Goal: Task Accomplishment & Management: Manage account settings

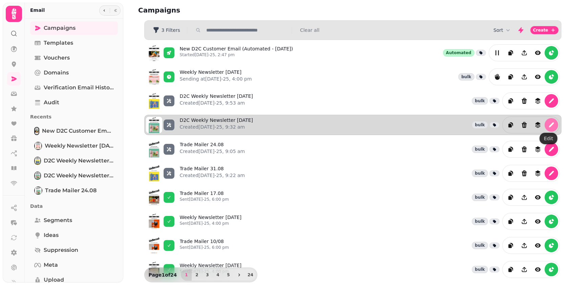
click at [552, 122] on button "edit" at bounding box center [551, 125] width 14 height 14
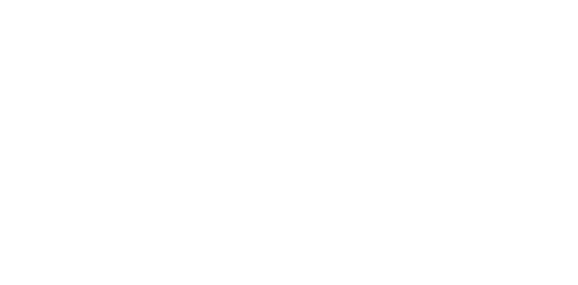
select select "**********"
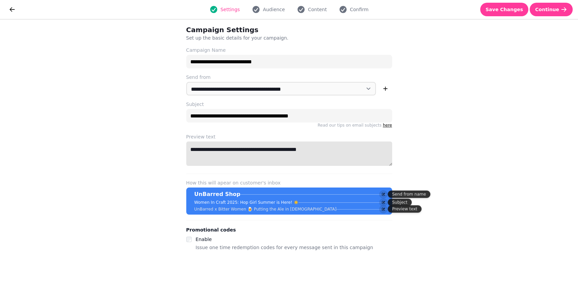
drag, startPoint x: 342, startPoint y: 152, endPoint x: 261, endPoint y: 148, distance: 81.0
click at [237, 146] on textarea "**********" at bounding box center [289, 153] width 206 height 24
click at [249, 149] on textarea "**********" at bounding box center [289, 153] width 206 height 24
click at [315, 144] on textarea "**********" at bounding box center [289, 153] width 206 height 24
click at [263, 150] on textarea "**********" at bounding box center [289, 153] width 206 height 24
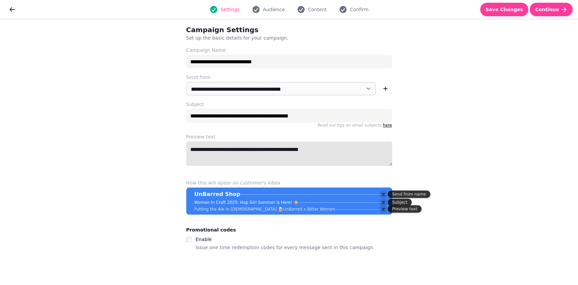
click at [257, 150] on textarea "**********" at bounding box center [289, 153] width 206 height 24
click at [249, 149] on textarea "**********" at bounding box center [289, 153] width 206 height 24
click at [251, 151] on textarea "**********" at bounding box center [289, 153] width 206 height 24
click at [334, 157] on textarea "**********" at bounding box center [289, 153] width 206 height 24
type textarea "**********"
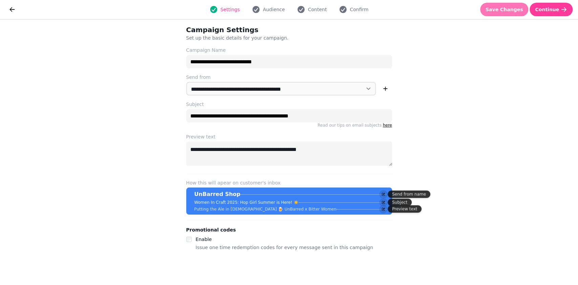
click at [518, 10] on span "Save Changes" at bounding box center [504, 9] width 38 height 5
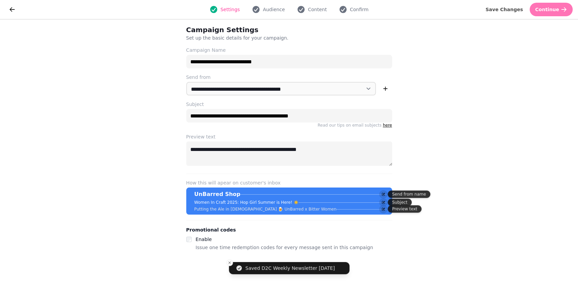
click at [559, 10] on button "Continue" at bounding box center [550, 10] width 43 height 14
select select "**********"
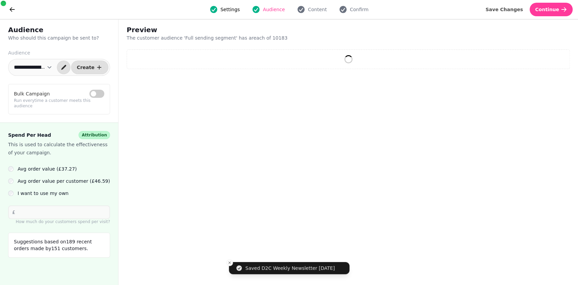
select select "**"
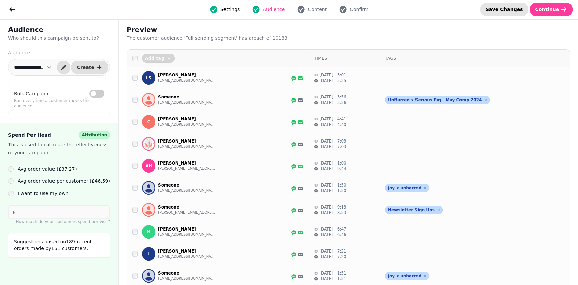
click at [519, 11] on span "Save Changes" at bounding box center [504, 9] width 38 height 5
click at [322, 6] on span "Content" at bounding box center [317, 9] width 19 height 7
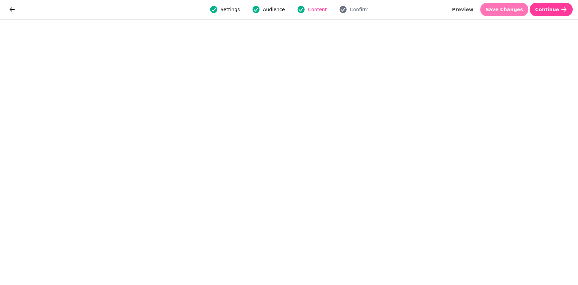
click at [512, 7] on span "Save Changes" at bounding box center [504, 9] width 38 height 5
click at [506, 8] on span "Save Changes" at bounding box center [504, 9] width 38 height 5
click at [473, 7] on span "Preview" at bounding box center [462, 9] width 21 height 5
select select "**********"
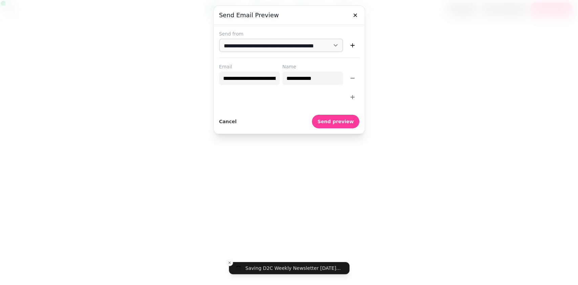
click at [352, 95] on icon "button" at bounding box center [352, 97] width 4 height 4
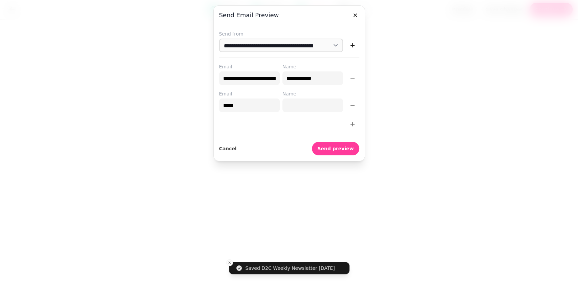
type input "**********"
click at [294, 108] on input "Name" at bounding box center [312, 105] width 61 height 14
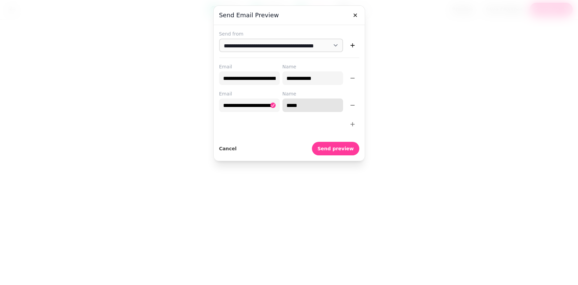
type input "**********"
click at [278, 123] on div at bounding box center [289, 124] width 140 height 14
click at [343, 146] on span "Send preview" at bounding box center [335, 148] width 36 height 5
click at [356, 12] on icon "button" at bounding box center [355, 15] width 7 height 7
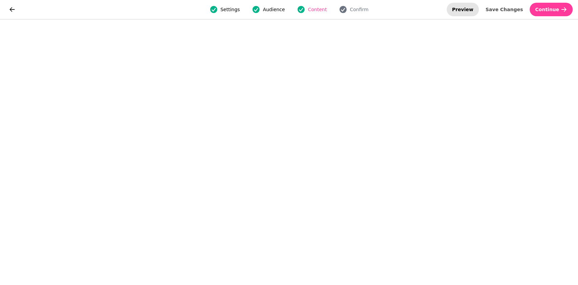
click at [473, 10] on span "Preview" at bounding box center [462, 9] width 21 height 5
select select "**********"
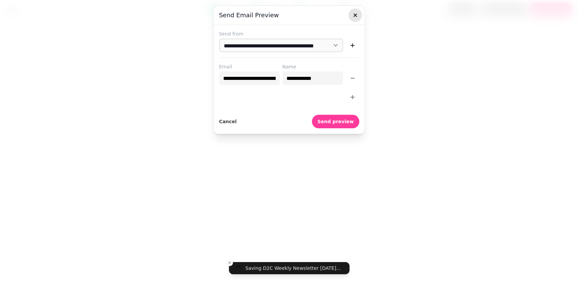
click at [356, 13] on icon "button" at bounding box center [355, 15] width 7 height 7
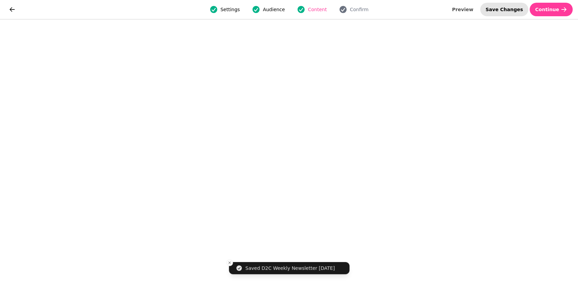
click at [513, 10] on span "Save Changes" at bounding box center [504, 9] width 38 height 5
click at [224, 9] on span "Settings" at bounding box center [229, 9] width 19 height 7
select select "**********"
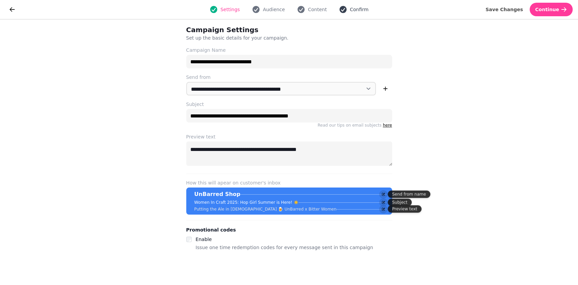
click at [350, 7] on span "Confirm" at bounding box center [359, 9] width 19 height 7
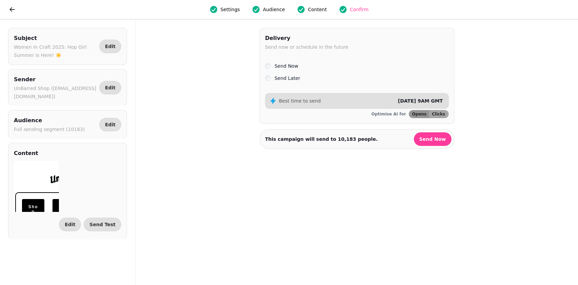
click at [293, 78] on label "Send Later" at bounding box center [287, 78] width 26 height 8
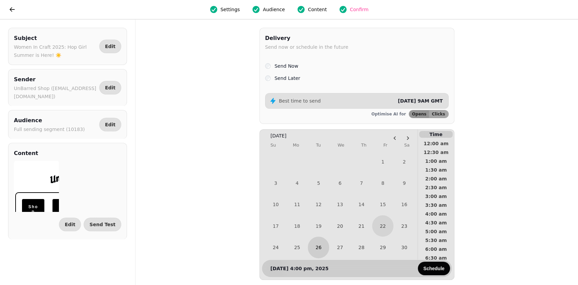
click at [313, 250] on button "26" at bounding box center [318, 247] width 21 height 21
click at [441, 176] on span "4:30 pm" at bounding box center [435, 177] width 25 height 5
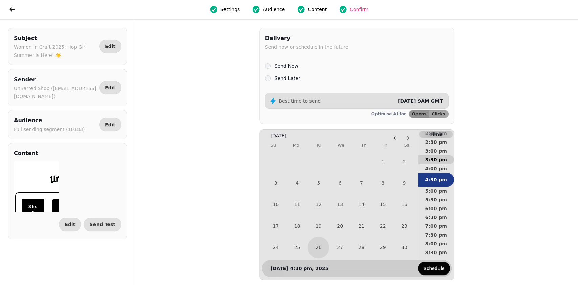
click at [441, 158] on span "3:30 pm" at bounding box center [435, 159] width 25 height 5
click at [445, 173] on span "4:00 pm" at bounding box center [435, 173] width 25 height 5
click at [441, 271] on button "Schedule" at bounding box center [434, 269] width 32 height 14
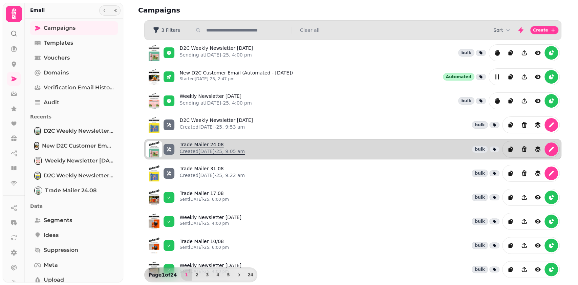
click at [219, 146] on link "Trade Mailer 24.08 Created 19th Aug-25, 9:05 am" at bounding box center [212, 149] width 65 height 16
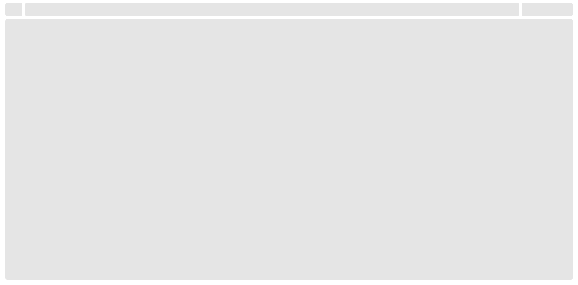
select select "**********"
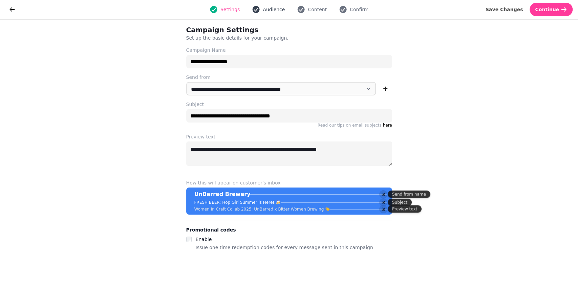
click at [282, 10] on span "Audience" at bounding box center [274, 9] width 22 height 7
select select "**********"
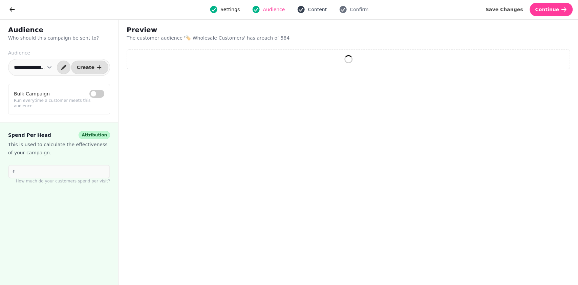
select select "**"
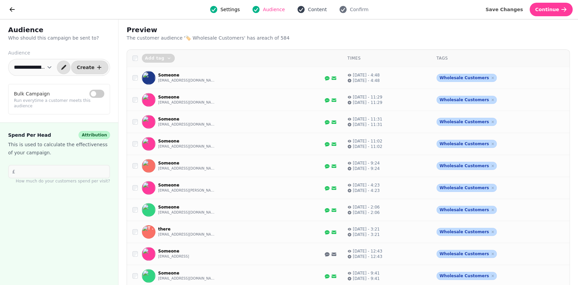
click at [301, 9] on icon "button" at bounding box center [301, 9] width 7 height 7
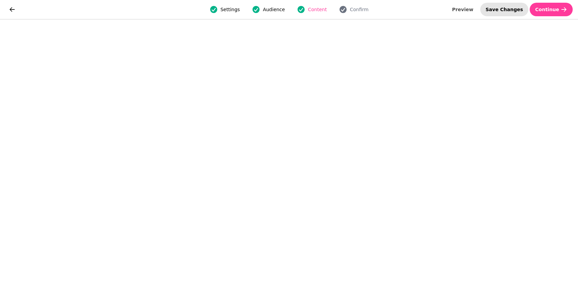
click at [511, 9] on span "Save Changes" at bounding box center [504, 9] width 38 height 5
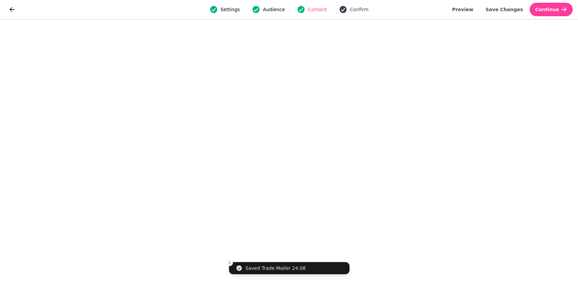
click at [359, 7] on span "Confirm" at bounding box center [359, 9] width 19 height 7
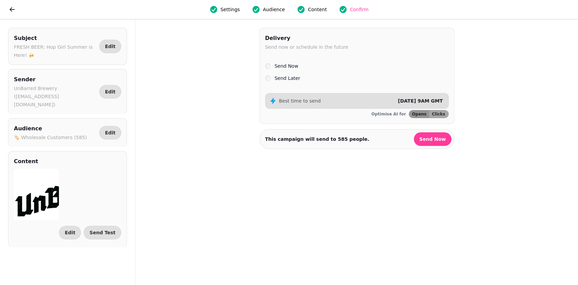
click at [294, 76] on label "Send Later" at bounding box center [287, 78] width 26 height 8
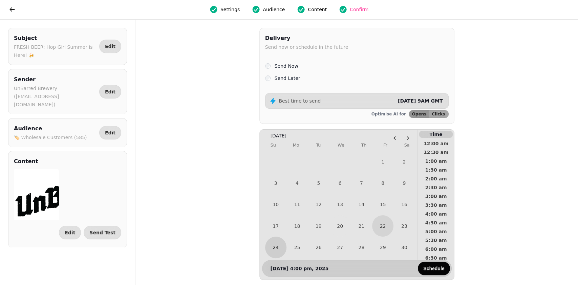
click at [285, 249] on button "24" at bounding box center [275, 247] width 21 height 21
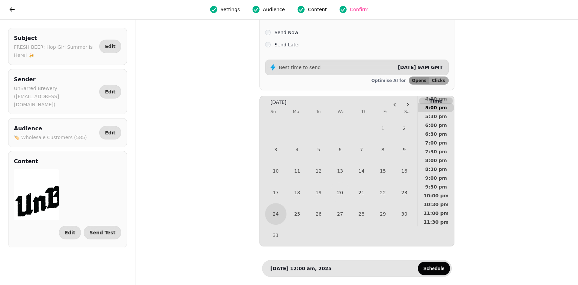
click at [443, 105] on span "5:00 pm" at bounding box center [435, 107] width 25 height 5
click at [435, 265] on button "Schedule" at bounding box center [434, 269] width 32 height 14
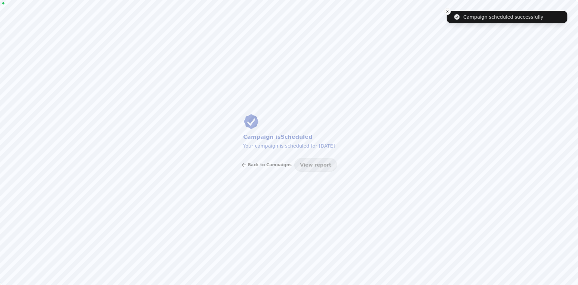
click at [276, 163] on span "Back to Campaigns" at bounding box center [270, 165] width 44 height 4
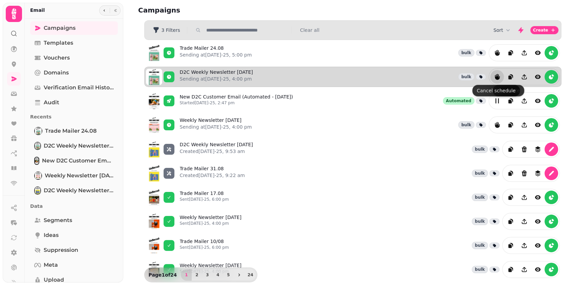
click at [494, 74] on icon "reports" at bounding box center [496, 76] width 7 height 7
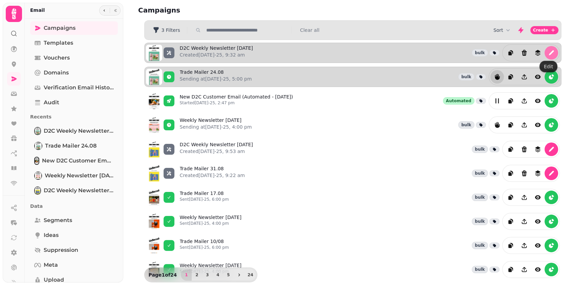
click at [546, 47] on button "edit" at bounding box center [551, 53] width 14 height 14
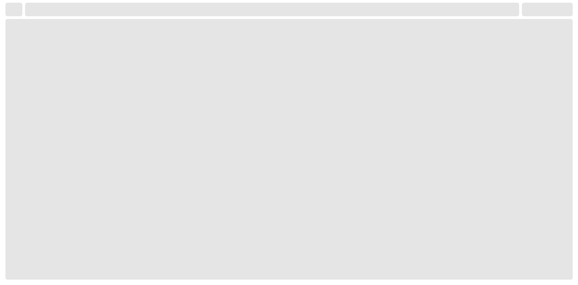
select select "**********"
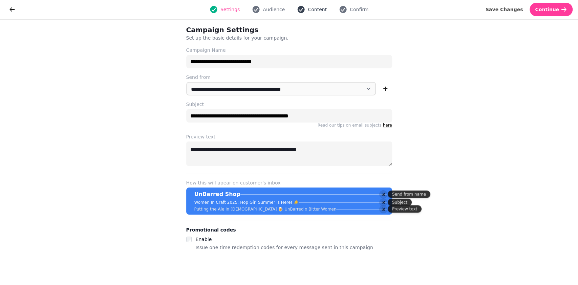
click at [301, 9] on icon "button" at bounding box center [301, 9] width 7 height 7
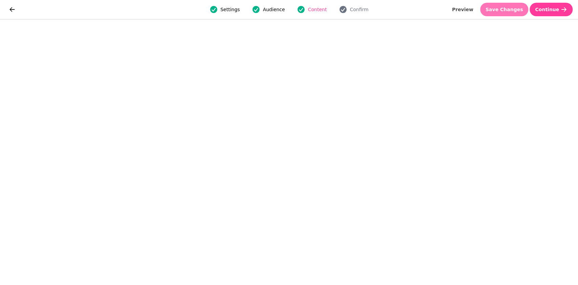
click at [523, 9] on span "Save Changes" at bounding box center [504, 9] width 38 height 5
click at [509, 9] on span "Save Changes" at bounding box center [504, 9] width 38 height 5
click at [505, 11] on span "Save Changes" at bounding box center [504, 9] width 38 height 5
click at [7, 7] on button "go back" at bounding box center [12, 10] width 14 height 14
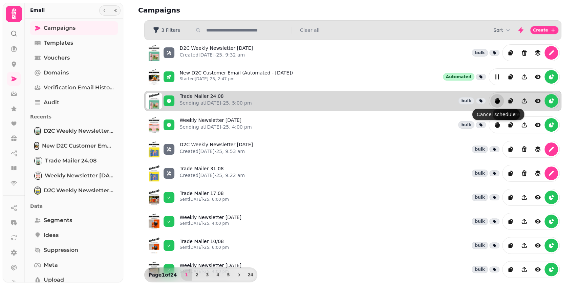
click at [498, 98] on button "reports" at bounding box center [497, 101] width 14 height 14
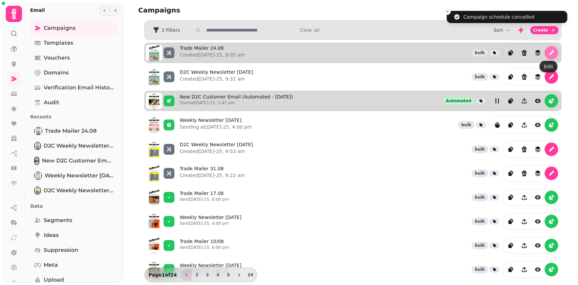
click at [548, 55] on icon "edit" at bounding box center [551, 52] width 7 height 7
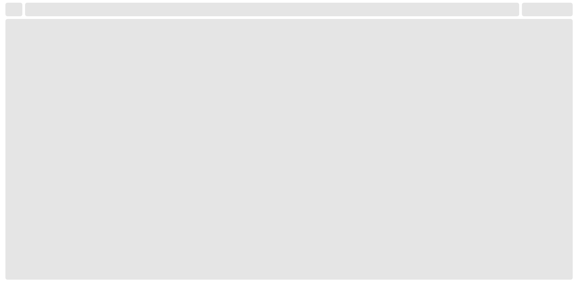
select select "**********"
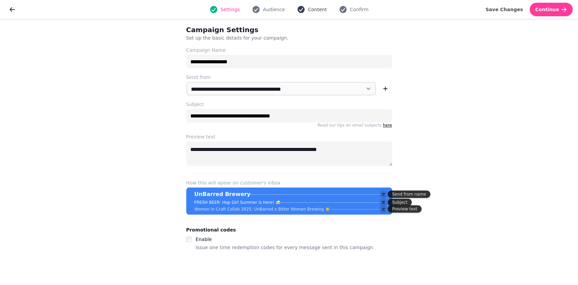
click at [311, 9] on span "Content" at bounding box center [317, 9] width 19 height 7
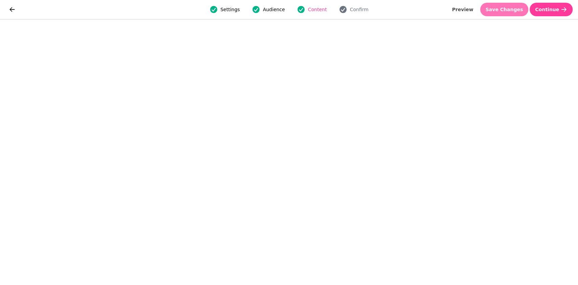
click at [503, 10] on span "Save Changes" at bounding box center [504, 9] width 38 height 5
click at [513, 12] on span "Save Changes" at bounding box center [504, 9] width 38 height 5
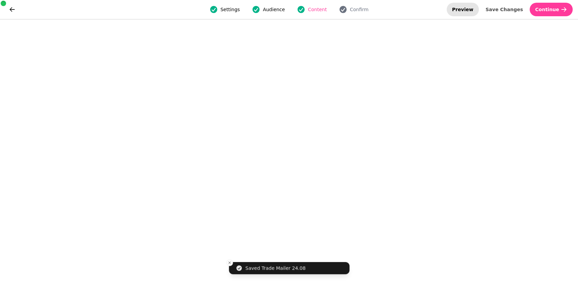
click at [473, 12] on span "Preview" at bounding box center [462, 9] width 21 height 5
select select "**********"
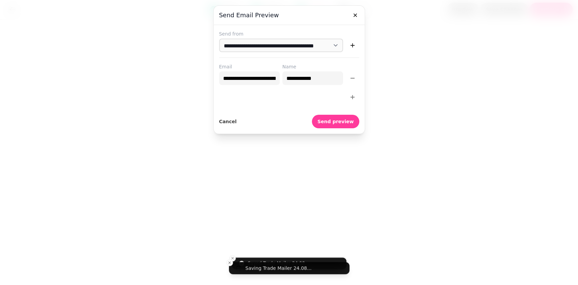
click at [346, 98] on button "button" at bounding box center [353, 97] width 14 height 14
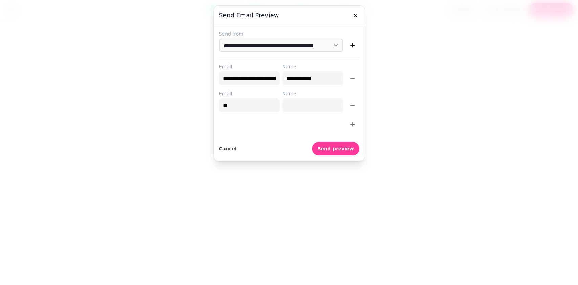
type input "*"
type input "**********"
click at [316, 110] on input "Name" at bounding box center [312, 105] width 61 height 14
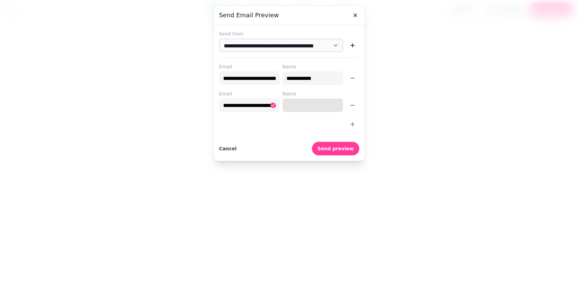
type input "**********"
click at [350, 124] on icon "button" at bounding box center [352, 124] width 4 height 4
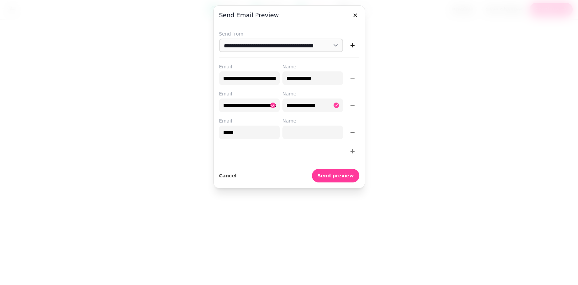
type input "**********"
click at [314, 131] on input "Name" at bounding box center [312, 133] width 61 height 14
type input "**********"
drag, startPoint x: 274, startPoint y: 165, endPoint x: 328, endPoint y: 176, distance: 55.0
click at [274, 165] on div "Cancel Send preview" at bounding box center [289, 172] width 140 height 19
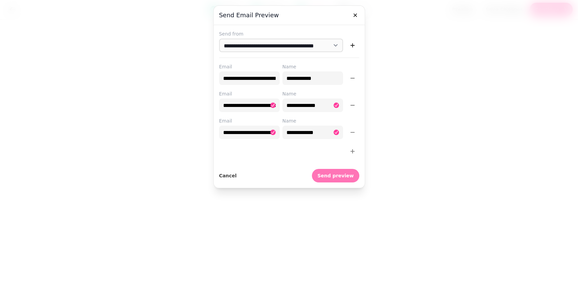
click at [344, 175] on span "Send preview" at bounding box center [335, 175] width 36 height 5
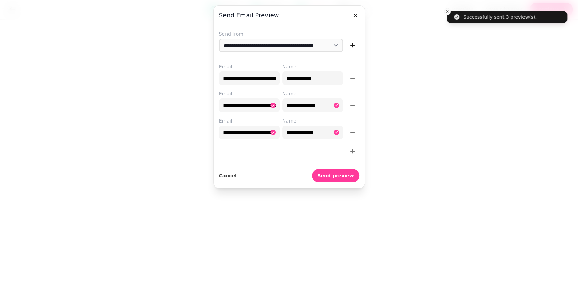
click at [504, 148] on div at bounding box center [289, 142] width 578 height 285
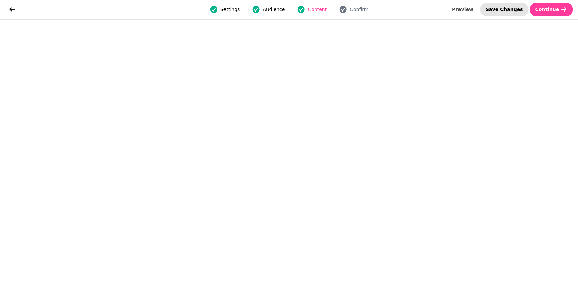
click at [508, 8] on span "Save Changes" at bounding box center [504, 9] width 38 height 5
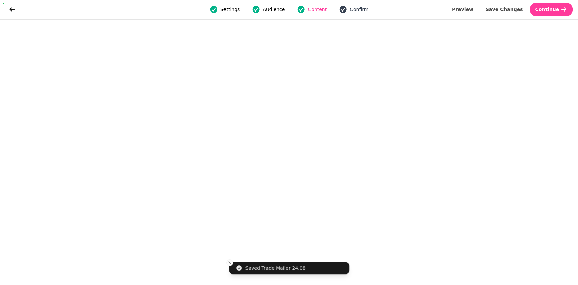
click at [354, 5] on button "Confirm" at bounding box center [354, 9] width 38 height 8
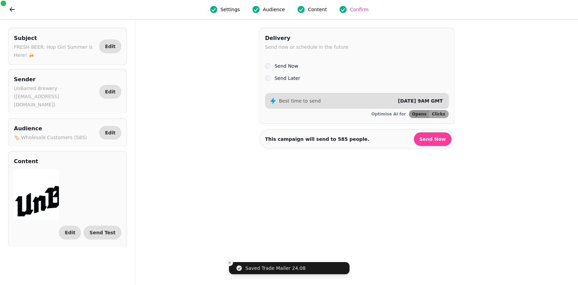
click at [290, 79] on label "Send Later" at bounding box center [287, 78] width 26 height 8
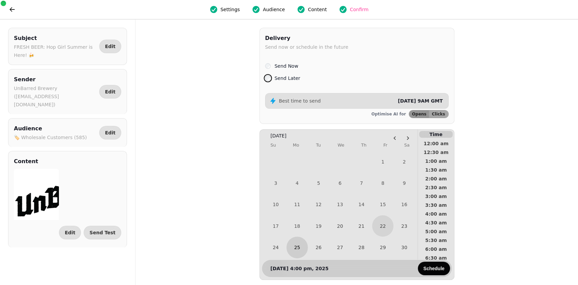
scroll to position [36, 0]
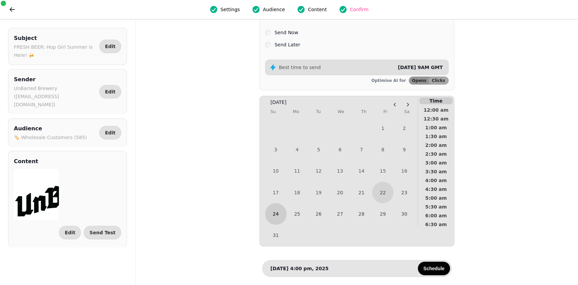
click at [275, 217] on button "24" at bounding box center [275, 213] width 21 height 21
click at [442, 202] on button "6:00 pm" at bounding box center [436, 206] width 36 height 9
click at [436, 266] on span "Schedule" at bounding box center [433, 268] width 21 height 5
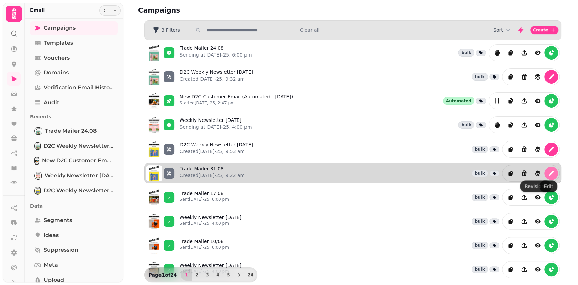
click at [549, 172] on icon "edit" at bounding box center [551, 173] width 7 height 7
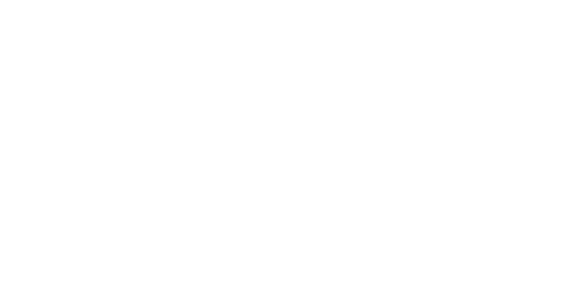
select select "**********"
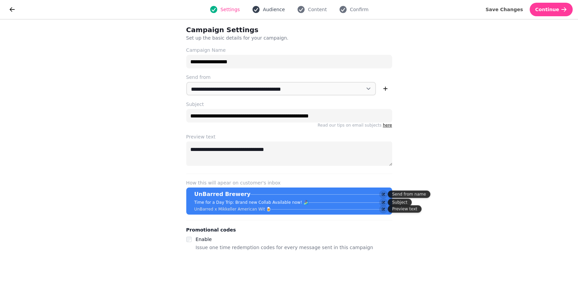
click at [271, 12] on span "Audience" at bounding box center [274, 9] width 22 height 7
select select "**********"
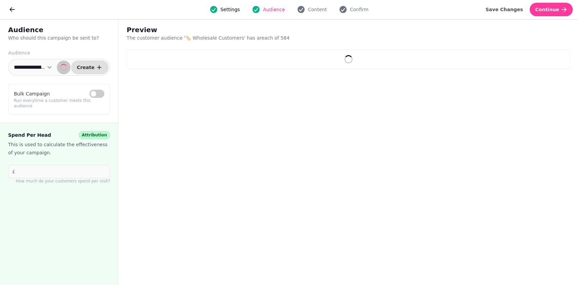
select select "**"
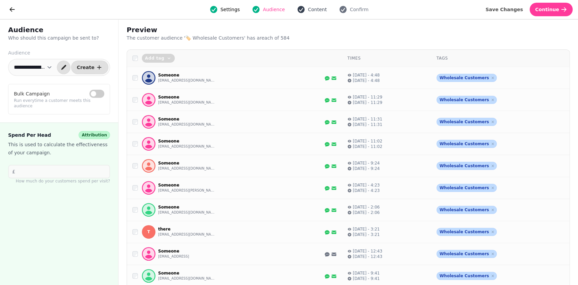
click at [311, 10] on span "Content" at bounding box center [317, 9] width 19 height 7
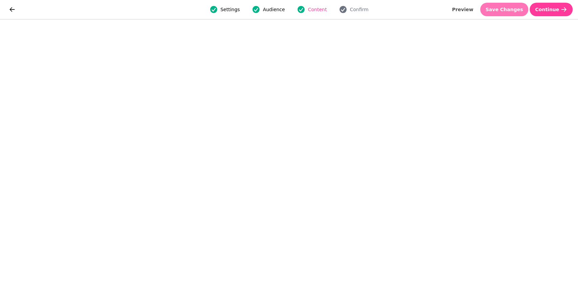
click at [516, 12] on span "Save Changes" at bounding box center [504, 9] width 38 height 5
click at [509, 13] on button "Save Changes" at bounding box center [504, 10] width 48 height 14
click at [510, 11] on span "Save Changes" at bounding box center [504, 9] width 38 height 5
click at [516, 11] on span "Save Changes" at bounding box center [504, 9] width 38 height 5
click at [518, 15] on button "Save Changes" at bounding box center [504, 10] width 48 height 14
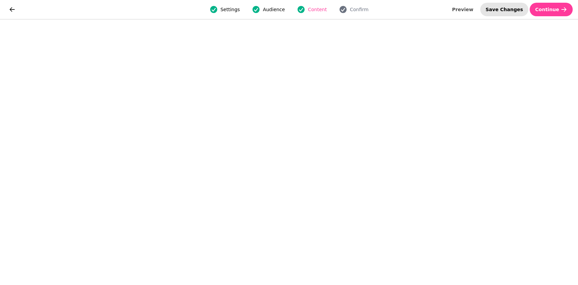
click at [514, 8] on span "Save Changes" at bounding box center [504, 9] width 38 height 5
click at [515, 7] on span "Save Changes" at bounding box center [504, 9] width 38 height 5
click at [498, 17] on div "Settings Audience Content Confirm Preview Save Changes Continue" at bounding box center [289, 9] width 578 height 19
click at [504, 8] on span "Save Changes" at bounding box center [504, 9] width 38 height 5
click at [512, 11] on span "Save Changes" at bounding box center [504, 9] width 38 height 5
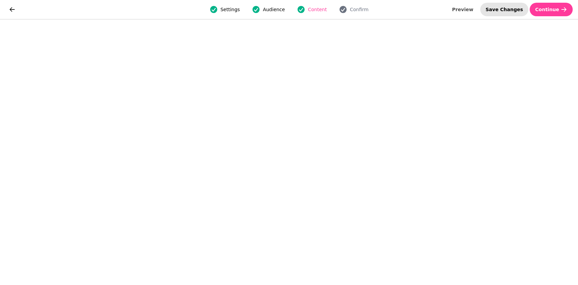
click at [505, 9] on span "Save Changes" at bounding box center [504, 9] width 38 height 5
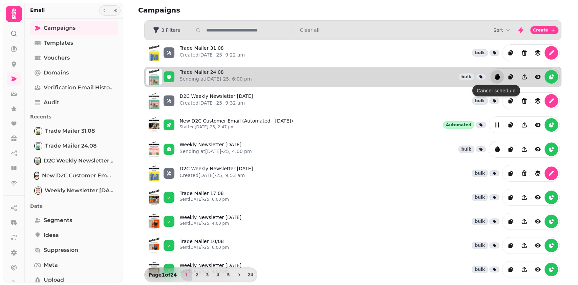
click at [495, 74] on icon "reports" at bounding box center [497, 77] width 5 height 6
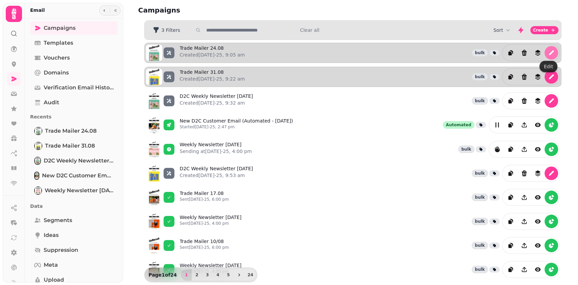
click at [549, 52] on icon "edit" at bounding box center [551, 52] width 7 height 7
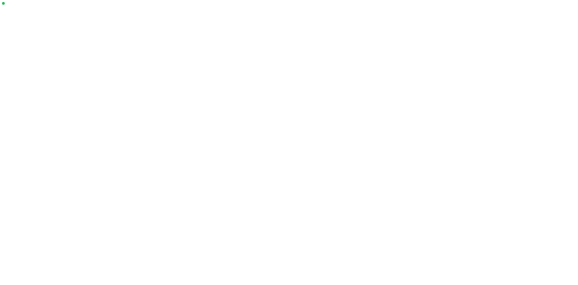
select select "**********"
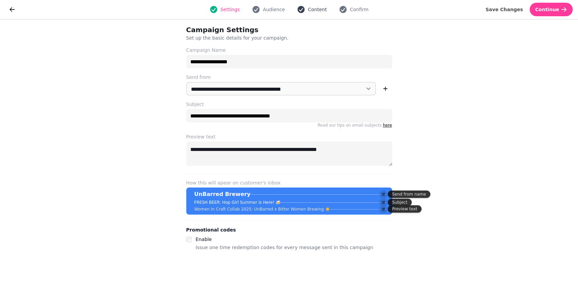
click at [301, 6] on icon "button" at bounding box center [301, 9] width 7 height 7
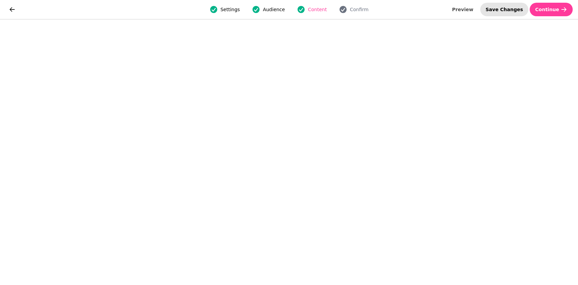
click at [522, 10] on span "Save Changes" at bounding box center [504, 9] width 38 height 5
click at [507, 1] on div "Settings Audience Content Confirm Preview Save Changes Continue" at bounding box center [289, 9] width 578 height 19
click at [512, 7] on span "Save Changes" at bounding box center [504, 9] width 38 height 5
click at [509, 9] on span "Save Changes" at bounding box center [504, 9] width 38 height 5
click at [517, 9] on span "Save Changes" at bounding box center [504, 9] width 38 height 5
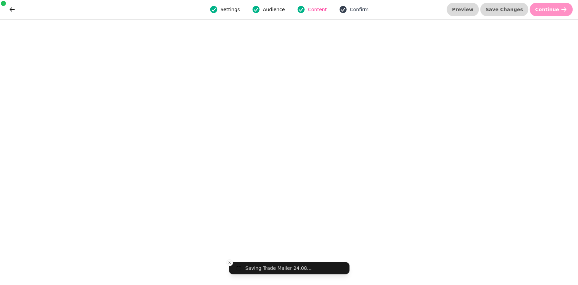
click at [364, 6] on span "Confirm" at bounding box center [359, 9] width 19 height 7
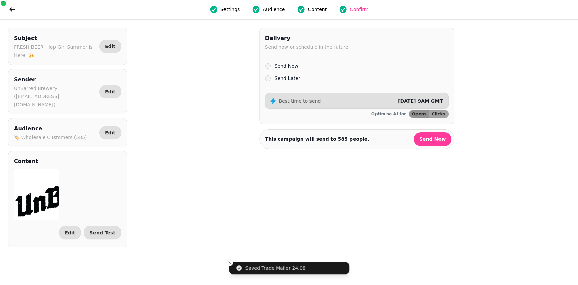
click at [293, 78] on label "Send Later" at bounding box center [287, 78] width 26 height 8
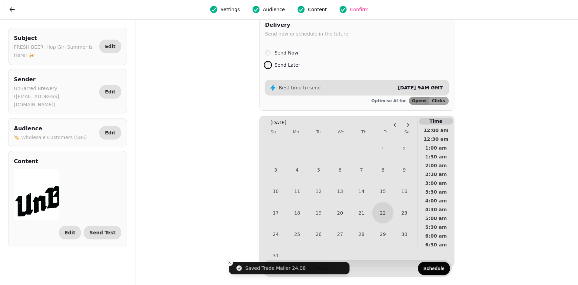
scroll to position [36, 0]
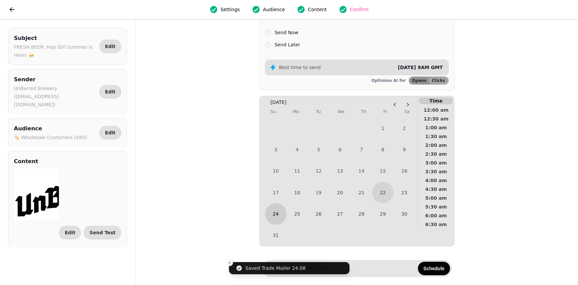
click at [272, 218] on button "24" at bounding box center [275, 213] width 21 height 21
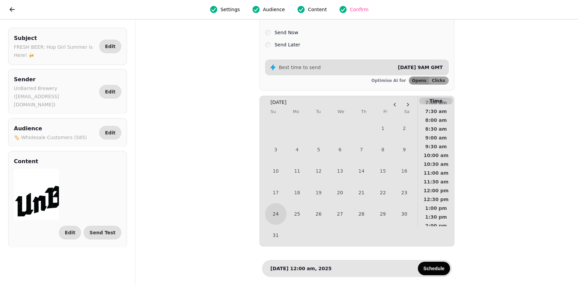
scroll to position [225, 0]
drag, startPoint x: 440, startPoint y: 197, endPoint x: 440, endPoint y: 203, distance: 6.1
click at [440, 203] on div "12:00 am 12:30 am 1:00 am 1:30 am 2:00 am 2:30 am 3:00 am 3:30 am 4:00 am 4:30 …" at bounding box center [436, 93] width 36 height 427
click at [440, 204] on span "6:00 pm" at bounding box center [435, 206] width 25 height 5
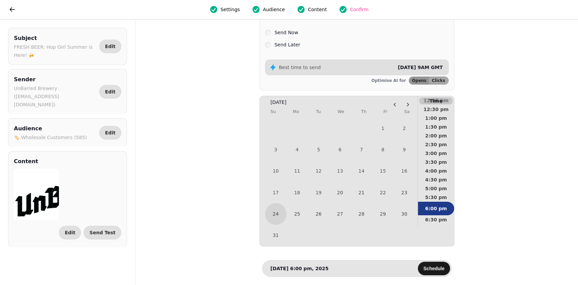
click at [422, 262] on button "Schedule" at bounding box center [434, 269] width 32 height 14
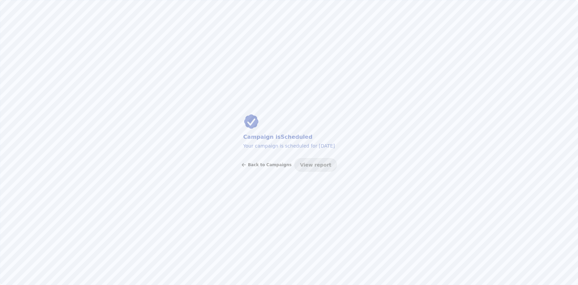
click at [276, 164] on span "Back to Campaigns" at bounding box center [270, 165] width 44 height 4
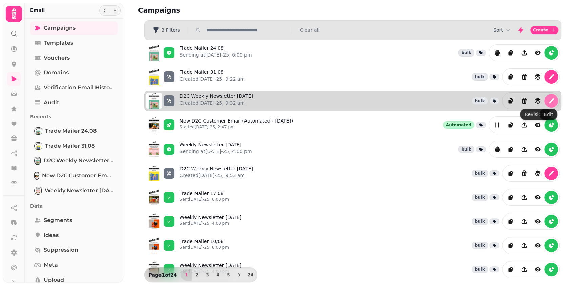
click at [549, 102] on icon "edit" at bounding box center [551, 100] width 7 height 7
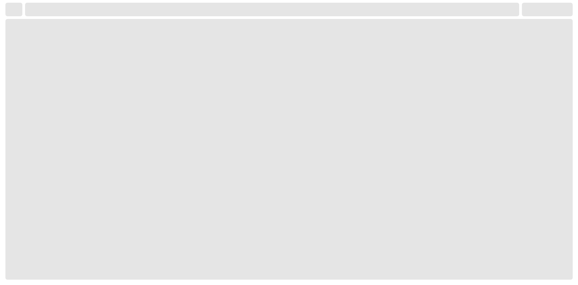
select select "**********"
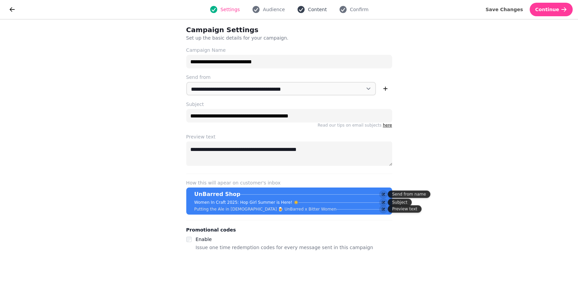
click at [319, 6] on span "Content" at bounding box center [317, 9] width 19 height 7
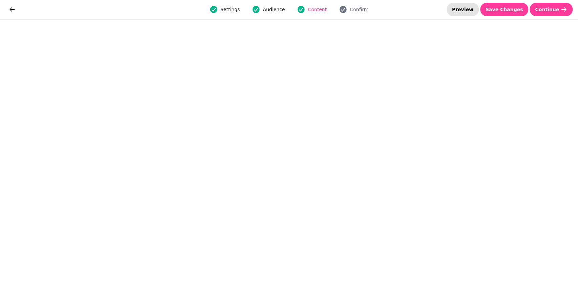
click at [479, 13] on button "Preview" at bounding box center [462, 10] width 32 height 14
select select "**********"
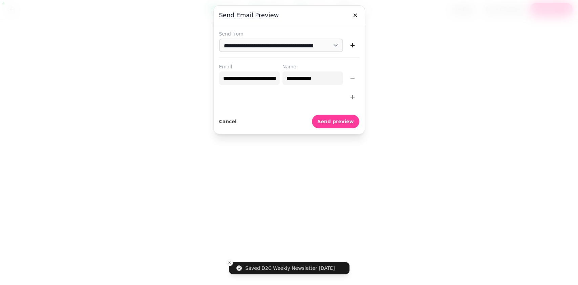
click at [351, 94] on icon "button" at bounding box center [352, 97] width 7 height 7
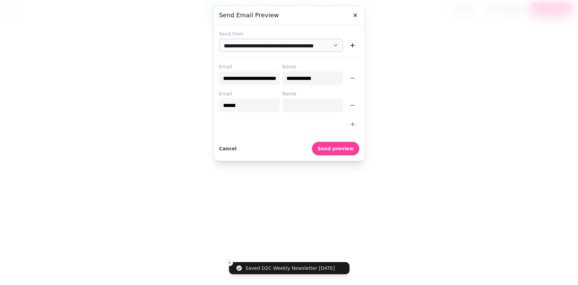
type input "**********"
click at [311, 107] on input "Name" at bounding box center [312, 105] width 61 height 14
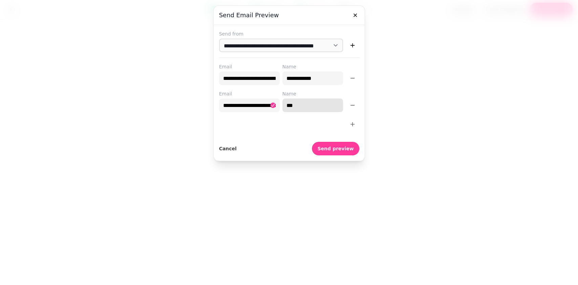
type input "**********"
click at [349, 124] on icon "button" at bounding box center [352, 124] width 7 height 7
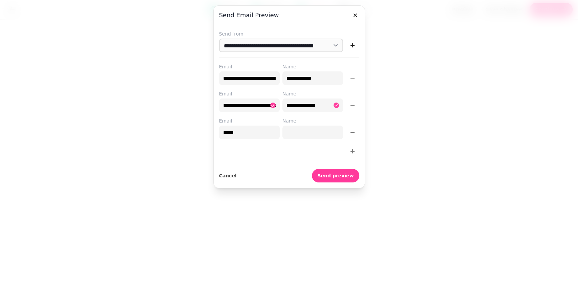
type input "**********"
click at [309, 132] on input "Name" at bounding box center [312, 133] width 61 height 14
type input "**********"
click at [266, 151] on div at bounding box center [289, 152] width 140 height 14
click at [342, 173] on span "Send preview" at bounding box center [335, 175] width 36 height 5
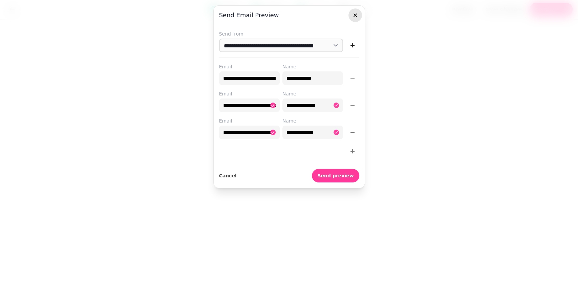
click at [357, 15] on icon "button" at bounding box center [355, 15] width 7 height 7
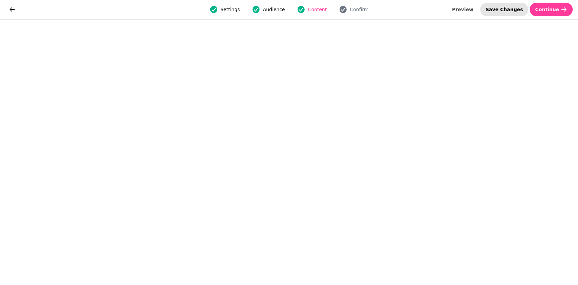
click at [506, 8] on span "Save Changes" at bounding box center [504, 9] width 38 height 5
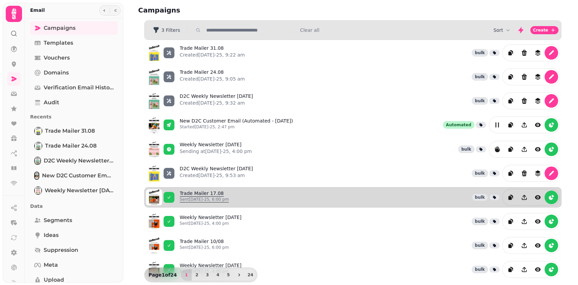
click at [207, 194] on link "Trade Mailer 17.08 Sent 17th Aug-25, 6:00 pm" at bounding box center [204, 197] width 49 height 15
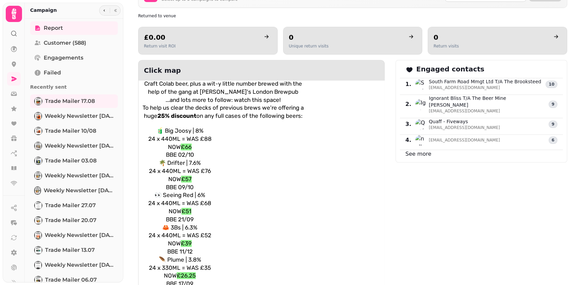
scroll to position [271, 0]
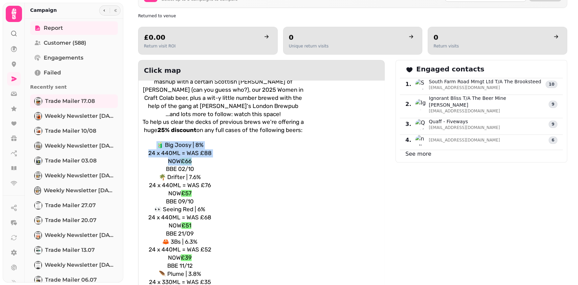
drag, startPoint x: 206, startPoint y: 159, endPoint x: 145, endPoint y: 145, distance: 63.7
click at [145, 145] on div "🧃 Big Joosy | 8% 24 x 440ML = WAS £88 NOW £66 BBE 02/10 🌴 Drifter | 7.6% 24 x 4…" at bounding box center [180, 241] width 76 height 201
click at [198, 165] on p "BBE 02/10" at bounding box center [180, 169] width 76 height 8
drag, startPoint x: 197, startPoint y: 166, endPoint x: 142, endPoint y: 151, distance: 56.9
click at [142, 151] on div "🧃 Big Joosy | 8% 24 x 440ML = WAS £88 NOW £66 BBE 02/10 🌴 Drifter | 7.6% 24 x 4…" at bounding box center [180, 241] width 76 height 201
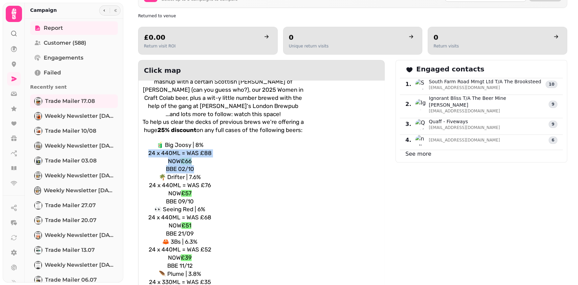
copy div "24 x 440ML = WAS £88 NOW £66 BBE 02/10"
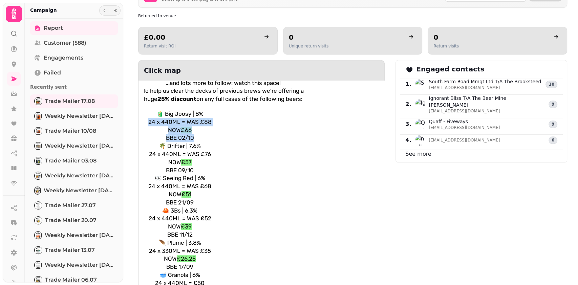
scroll to position [316, 0]
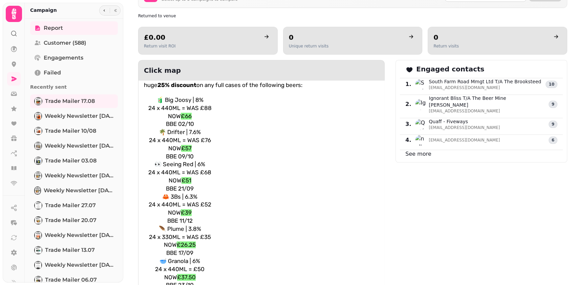
click at [191, 154] on p "BBE 09/10" at bounding box center [180, 157] width 76 height 8
click at [204, 155] on p "BBE 09/10" at bounding box center [180, 157] width 76 height 8
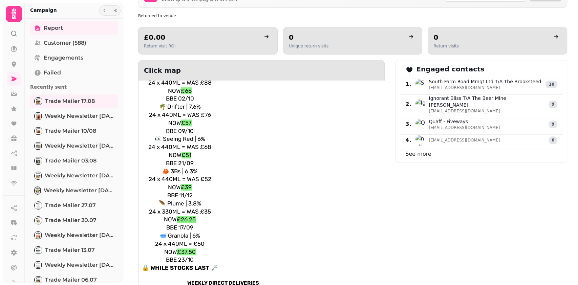
scroll to position [361, 0]
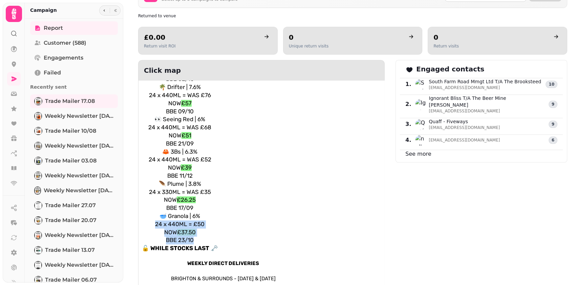
drag, startPoint x: 199, startPoint y: 235, endPoint x: 155, endPoint y: 223, distance: 45.8
click at [155, 223] on div "🧃 Big Joosy | 8% 24 x 440ML = WAS £88 NOW £66 BBE 02/10 🌴 Drifter | 7.6% 24 x 4…" at bounding box center [180, 151] width 76 height 201
copy div "24 x 440ML = £50 NOW £37.50 BBE 23/10"
click at [222, 204] on table "🧃 Big Joosy | 8% 24 x 440ML = WAS £88 NOW £66 BBE 02/10 🌴 Drifter | 7.6% 24 x 4…" at bounding box center [222, 152] width 169 height 208
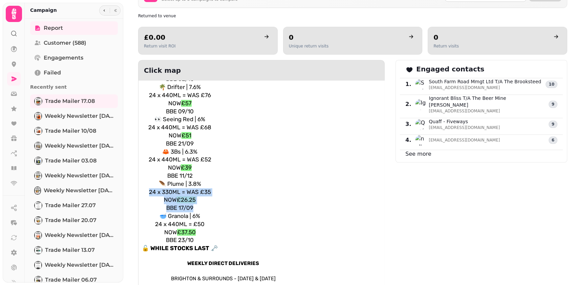
drag, startPoint x: 201, startPoint y: 204, endPoint x: 146, endPoint y: 188, distance: 57.4
click at [146, 188] on div "🧃 Big Joosy | 8% 24 x 440ML = WAS £88 NOW £66 BBE 02/10 🌴 Drifter | 7.6% 24 x 4…" at bounding box center [180, 151] width 76 height 201
copy div "24 x 330ML = WAS £35 NOW £26.25 BBE 17/09"
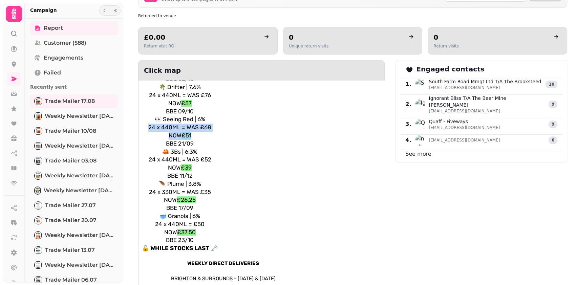
drag, startPoint x: 205, startPoint y: 137, endPoint x: 148, endPoint y: 127, distance: 58.9
click at [148, 127] on div "🧃 Big Joosy | 8% 24 x 440ML = WAS £88 NOW £66 BBE 02/10 🌴 Drifter | 7.6% 24 x 4…" at bounding box center [180, 151] width 76 height 201
click at [203, 134] on p "NOW £51" at bounding box center [180, 136] width 76 height 8
drag, startPoint x: 200, startPoint y: 139, endPoint x: 139, endPoint y: 123, distance: 62.6
click at [139, 123] on td "🧃 Big Joosy | 8% 24 x 440ML = WAS £88 NOW £66 BBE 02/10 🌴 Drifter | 7.6% 24 x 4…" at bounding box center [179, 152] width 83 height 208
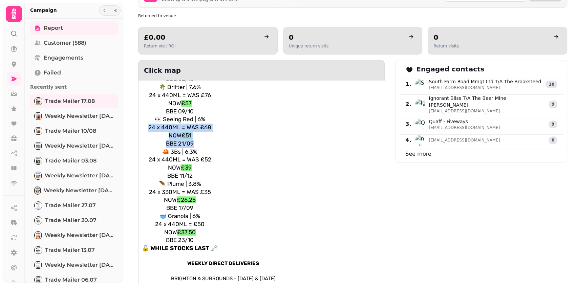
copy div "24 x 440ML = WAS £68 NOW £51 BBE 21/09"
click at [234, 111] on table "🧃 Big Joosy | 8% 24 x 440ML = WAS £88 NOW £66 BBE 02/10 🌴 Drifter | 7.6% 24 x 4…" at bounding box center [222, 152] width 169 height 208
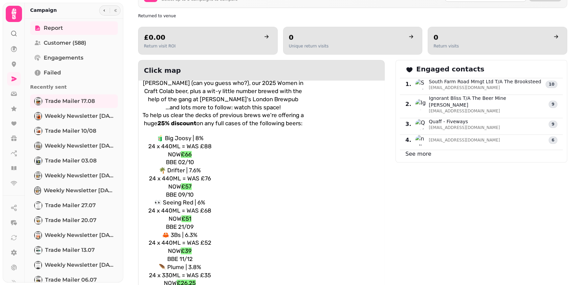
scroll to position [271, 0]
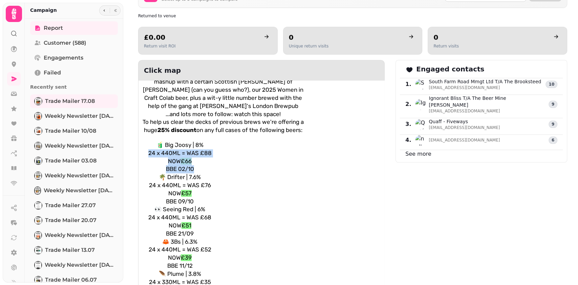
drag, startPoint x: 203, startPoint y: 167, endPoint x: 146, endPoint y: 153, distance: 59.2
click at [146, 153] on div "🧃 Big Joosy | 8% 24 x 440ML = WAS £88 NOW £66 BBE 02/10 🌴 Drifter | 7.6% 24 x 4…" at bounding box center [180, 241] width 76 height 201
copy div "24 x 440ML = WAS £88 NOW £66 BBE 02/10"
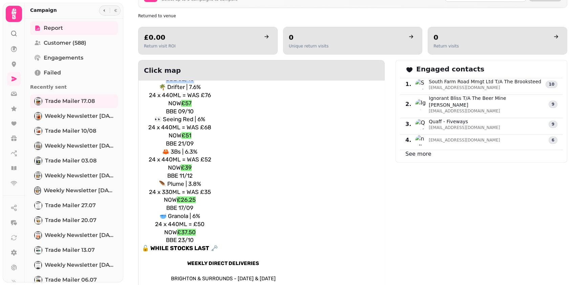
scroll to position [406, 0]
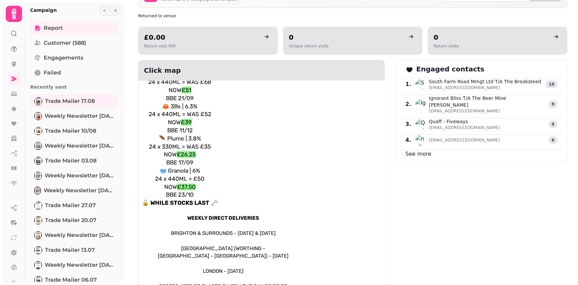
click at [203, 103] on p "🦀 3Bs | 6.3%" at bounding box center [180, 107] width 76 height 8
click at [201, 127] on p "BBE 11/12" at bounding box center [180, 131] width 76 height 8
drag, startPoint x: 196, startPoint y: 128, endPoint x: 157, endPoint y: 119, distance: 39.9
click at [157, 119] on div "🧃 Big Joosy | 8% 24 x 440ML = WAS £88 NOW £66 BBE 02/10 🌴 Drifter | 7.6% 24 x 4…" at bounding box center [180, 106] width 76 height 201
copy div "NOW £39 BBE 11/12"
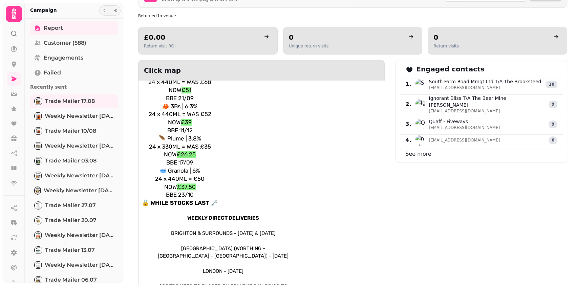
click at [211, 180] on p "24 x 440ML = £50" at bounding box center [180, 179] width 76 height 8
click at [206, 176] on p "24 x 440ML = £50" at bounding box center [180, 179] width 76 height 8
click at [205, 177] on p "24 x 440ML = £50" at bounding box center [180, 179] width 76 height 8
click at [197, 184] on p "NOW £37.50" at bounding box center [180, 187] width 76 height 8
drag, startPoint x: 199, startPoint y: 186, endPoint x: 146, endPoint y: 177, distance: 53.1
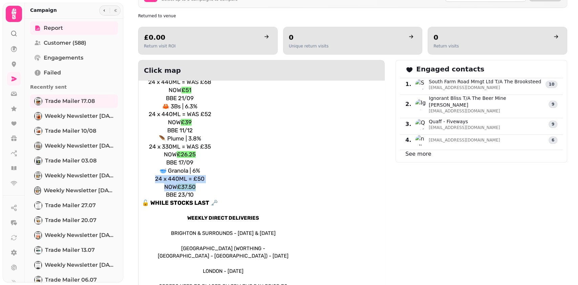
click at [146, 177] on div "🧃 Big Joosy | 8% 24 x 440ML = WAS £88 NOW £66 BBE 02/10 🌴 Drifter | 7.6% 24 x 4…" at bounding box center [180, 106] width 76 height 201
copy div "24 x 440ML = £50 NOW £37.50"
click at [217, 136] on p "🪶 Plume | 3.8%" at bounding box center [180, 139] width 76 height 8
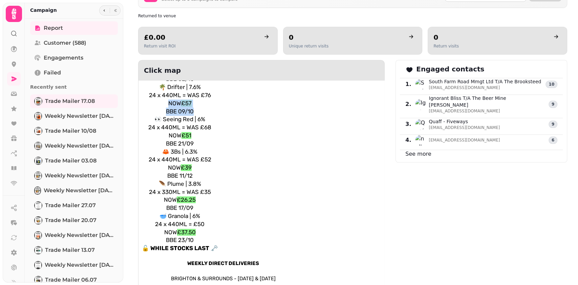
drag, startPoint x: 195, startPoint y: 107, endPoint x: 168, endPoint y: 102, distance: 27.5
click at [168, 102] on div "🧃 Big Joosy | 8% 24 x 440ML = WAS £88 NOW £66 BBE 02/10 🌴 Drifter | 7.6% 24 x 4…" at bounding box center [180, 151] width 76 height 201
copy div "NOW £57 BBE 09/10"
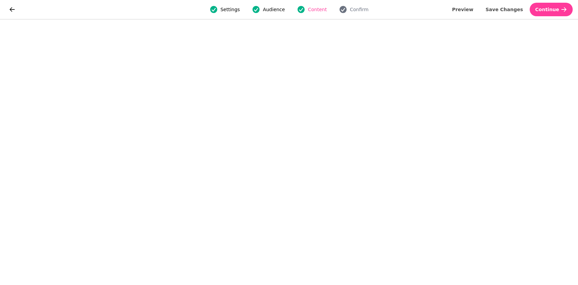
click at [1, 9] on div "Settings Audience Content Confirm Preview Save Changes Continue" at bounding box center [289, 9] width 578 height 19
click at [8, 7] on button "go back" at bounding box center [12, 10] width 14 height 14
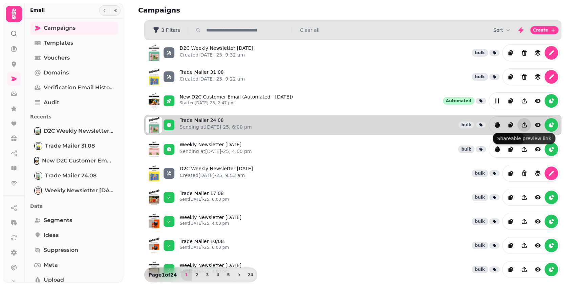
click at [521, 123] on icon "Share campaign preview" at bounding box center [524, 125] width 7 height 7
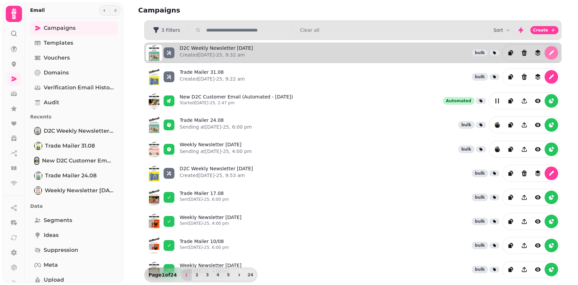
click at [549, 50] on icon "edit" at bounding box center [551, 52] width 7 height 7
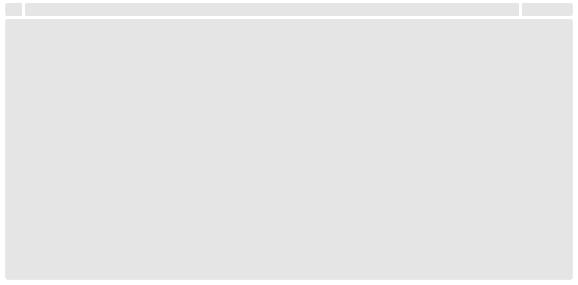
select select "**********"
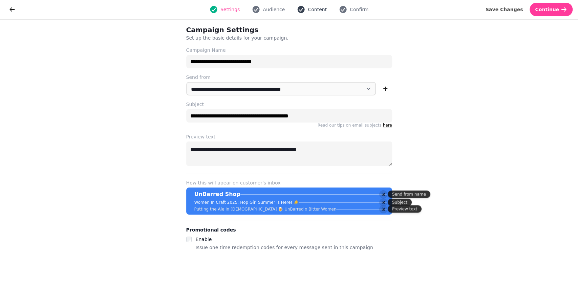
click at [306, 12] on button "Content" at bounding box center [312, 9] width 38 height 8
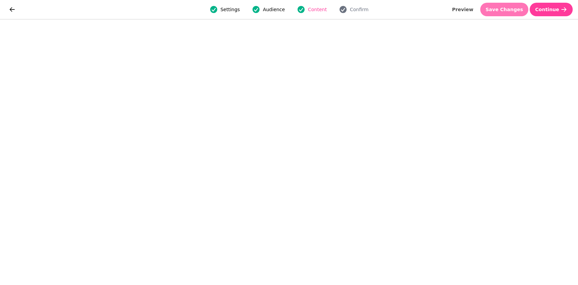
click at [518, 11] on span "Save Changes" at bounding box center [504, 9] width 38 height 5
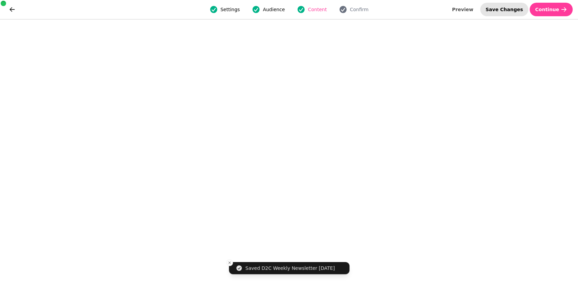
click at [513, 9] on span "Save Changes" at bounding box center [504, 9] width 38 height 5
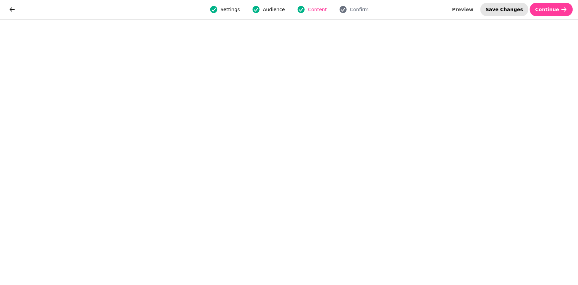
click at [514, 7] on span "Save Changes" at bounding box center [504, 9] width 38 height 5
click at [511, 8] on span "Save Changes" at bounding box center [504, 9] width 38 height 5
click at [513, 12] on span "Save Changes" at bounding box center [504, 9] width 38 height 5
